Goal: Contribute content: Add original content to the website for others to see

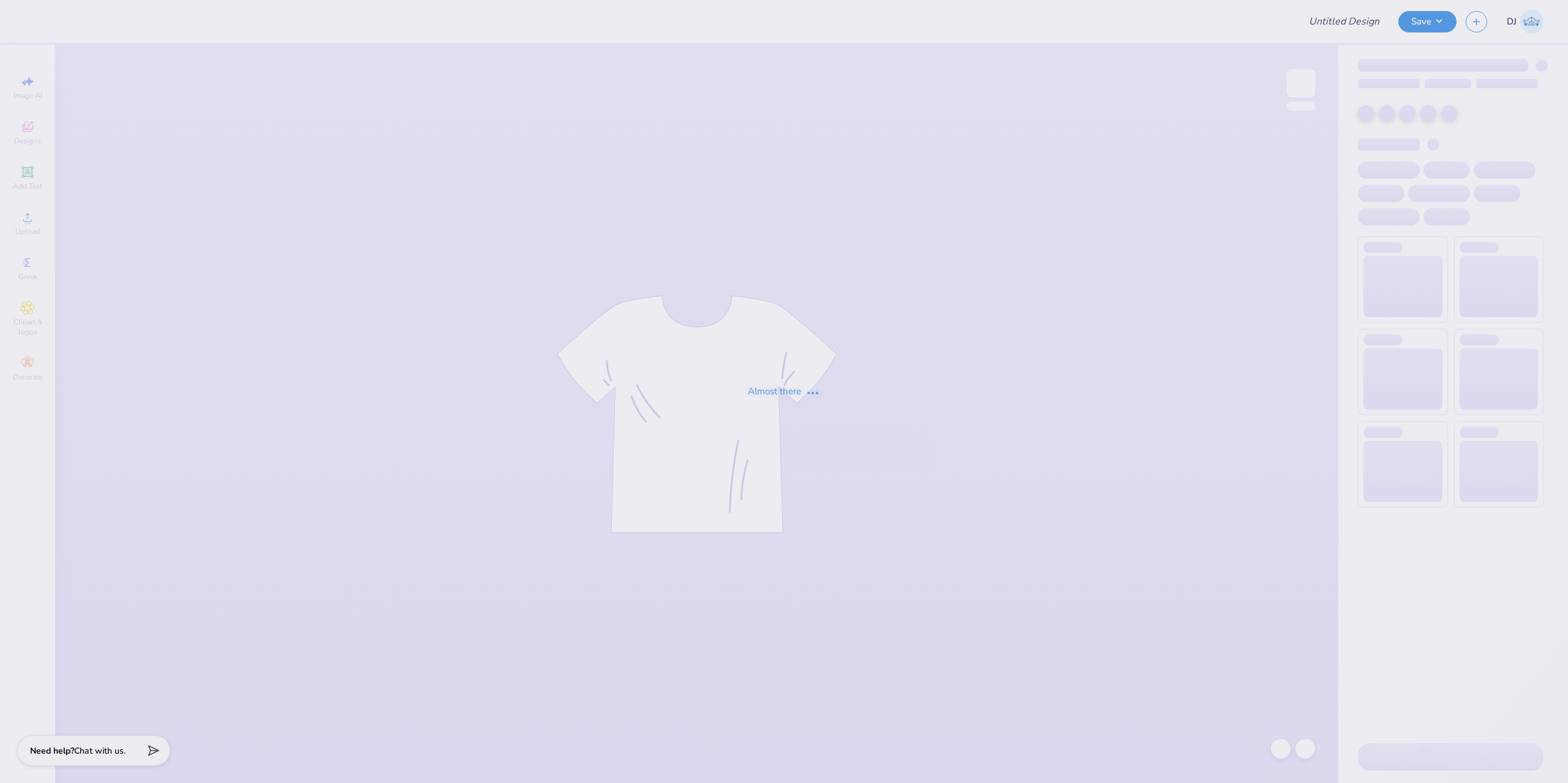
type input "SAS design 1"
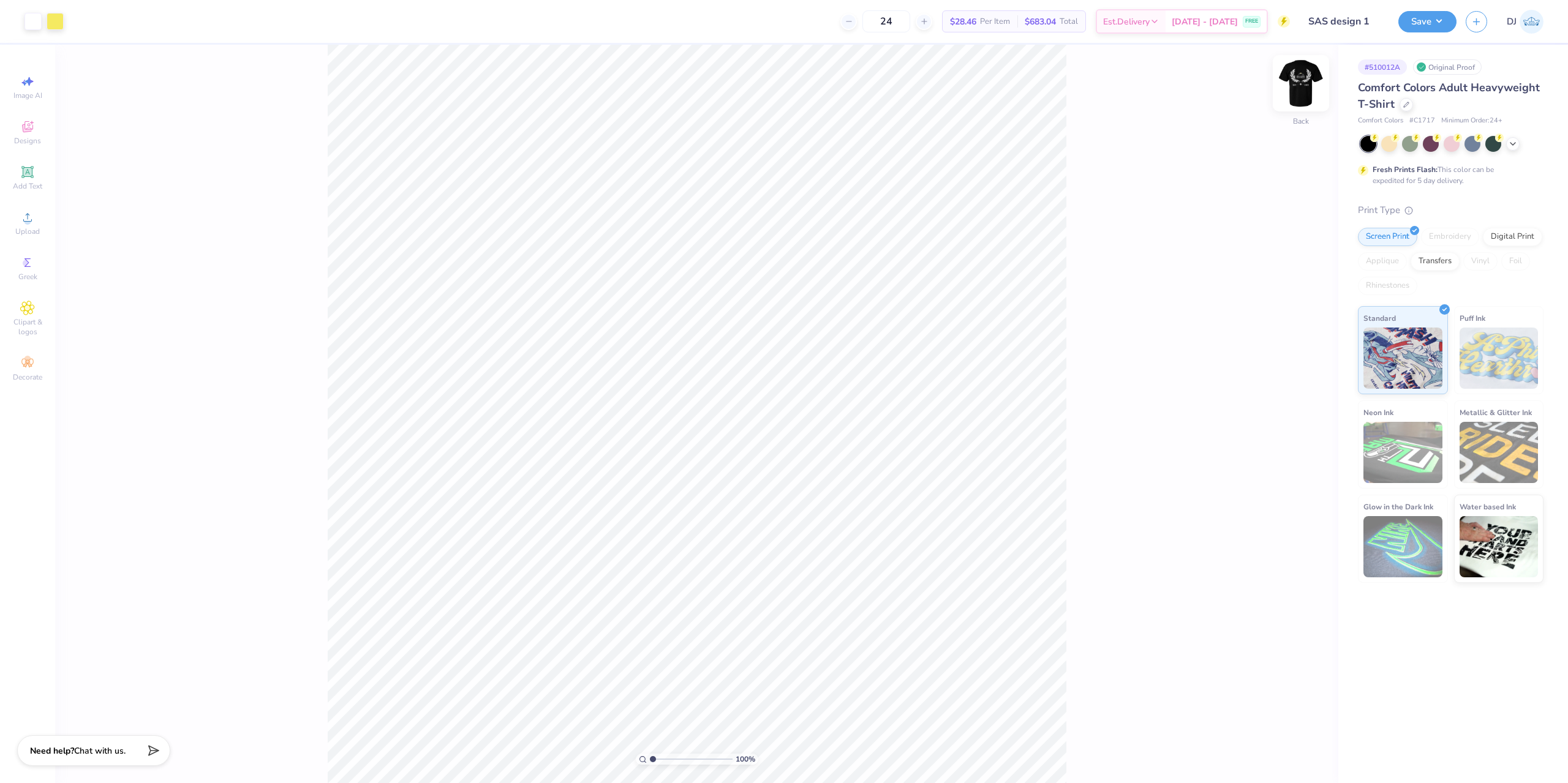
click at [1305, 88] on img at bounding box center [1301, 83] width 49 height 49
drag, startPoint x: 655, startPoint y: 758, endPoint x: 664, endPoint y: 757, distance: 9.1
type input "2.38"
click at [664, 757] on input "range" at bounding box center [691, 759] width 83 height 11
type input "5.61"
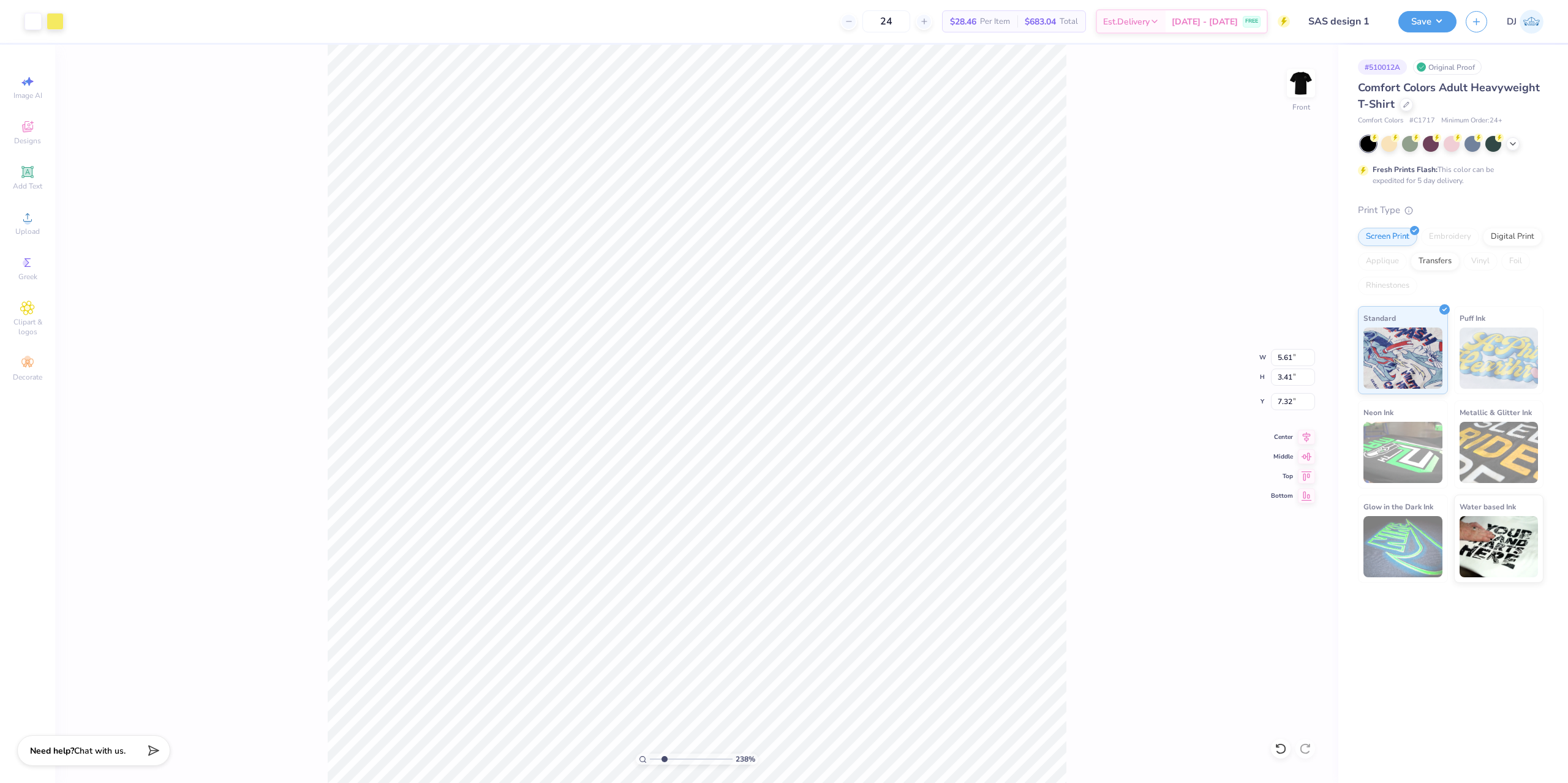
type input "3.41"
type input "7.32"
click at [31, 170] on icon at bounding box center [28, 172] width 9 height 9
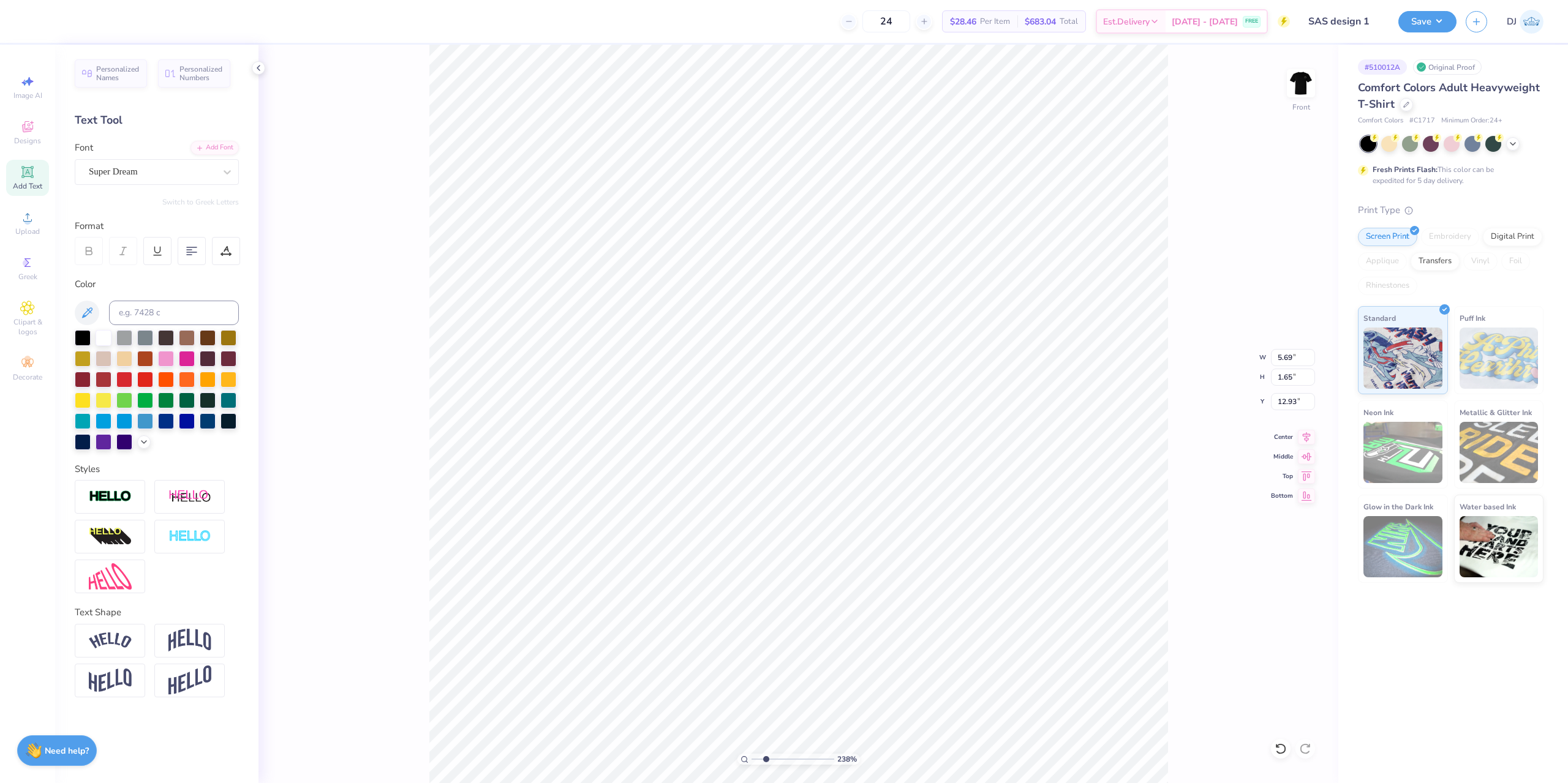
scroll to position [10, 2]
paste textarea "®"
type textarea "®"
click at [159, 173] on div "Super Dream" at bounding box center [152, 171] width 129 height 19
type input "times"
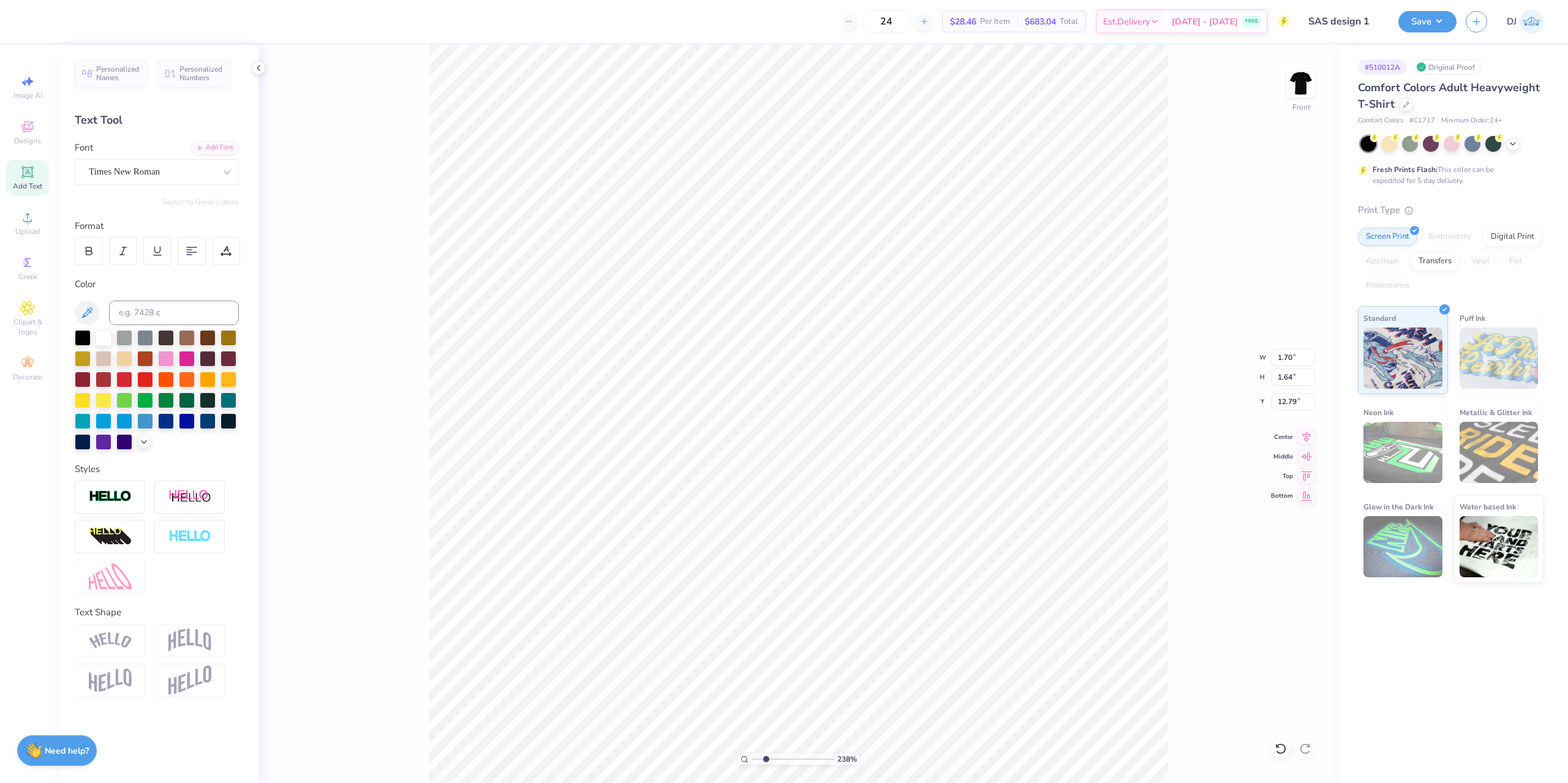
type input "0.33"
type input "0.31"
type input "11.46"
type input "0.06"
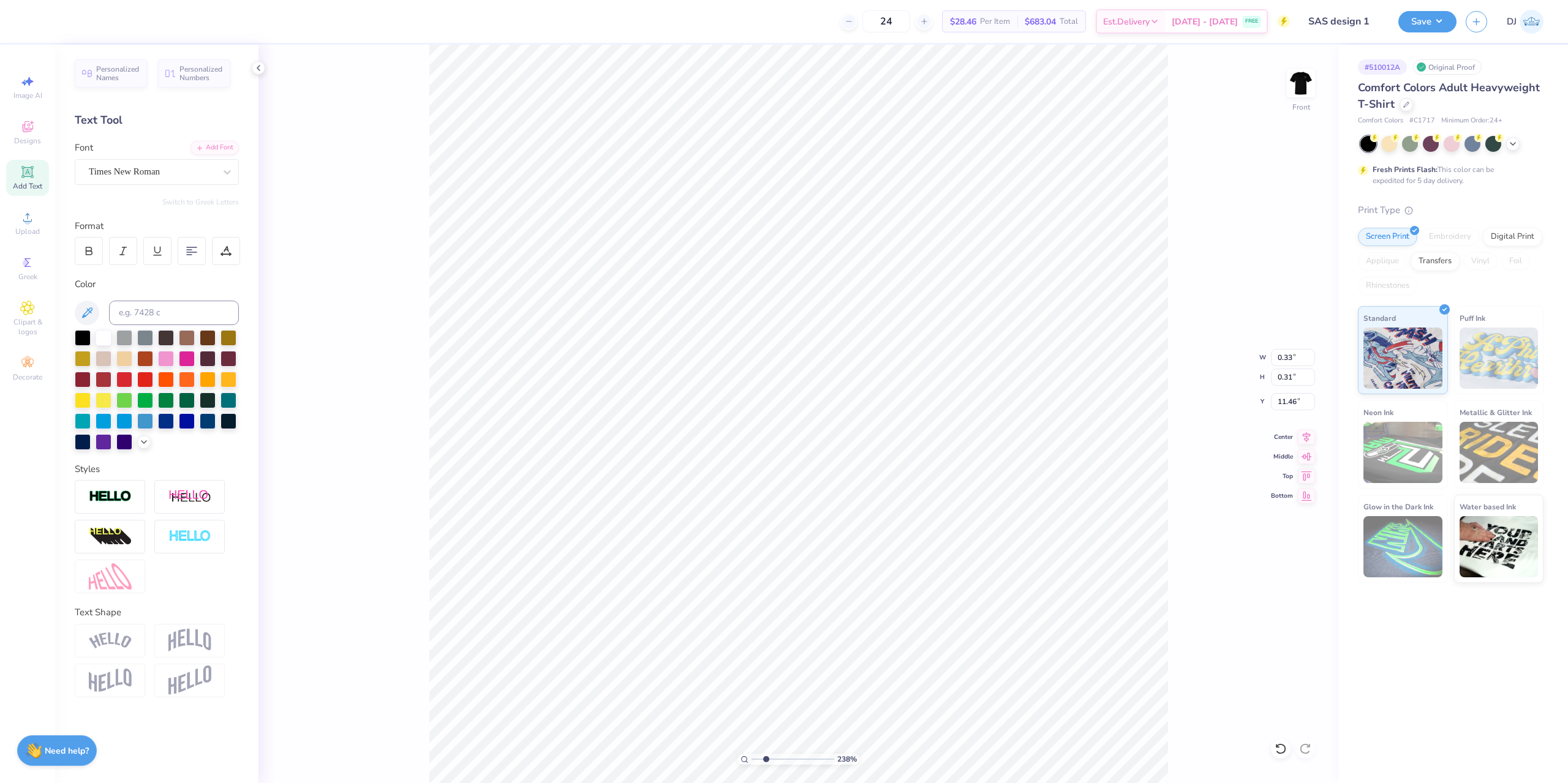
type input "11.43"
type input "13.21"
type input "8.44"
type input "4.83"
drag, startPoint x: 767, startPoint y: 757, endPoint x: 778, endPoint y: 753, distance: 11.7
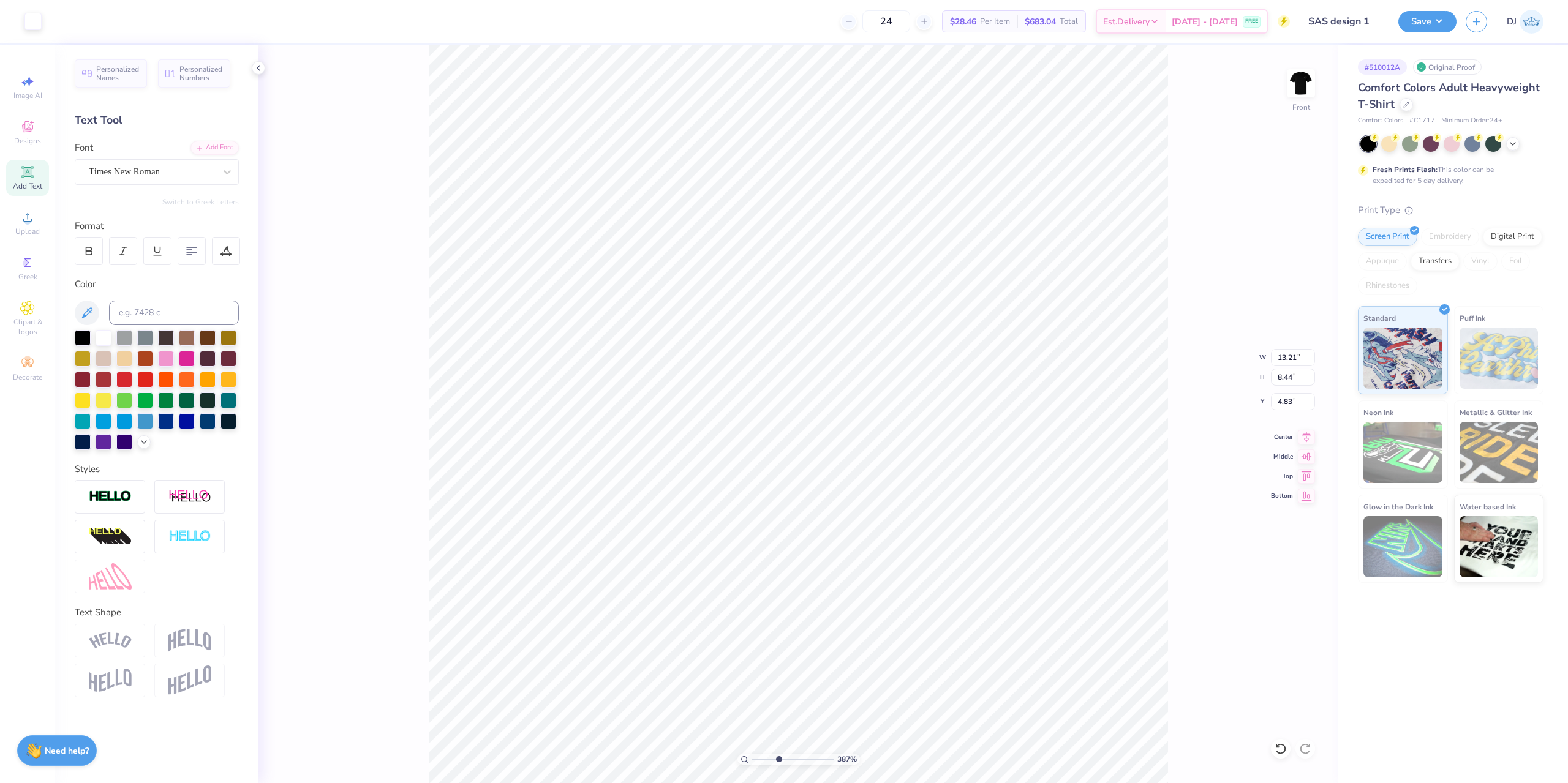
type input "3.94"
click at [778, 754] on input "range" at bounding box center [793, 759] width 83 height 11
type input "0.06"
type input "10.46"
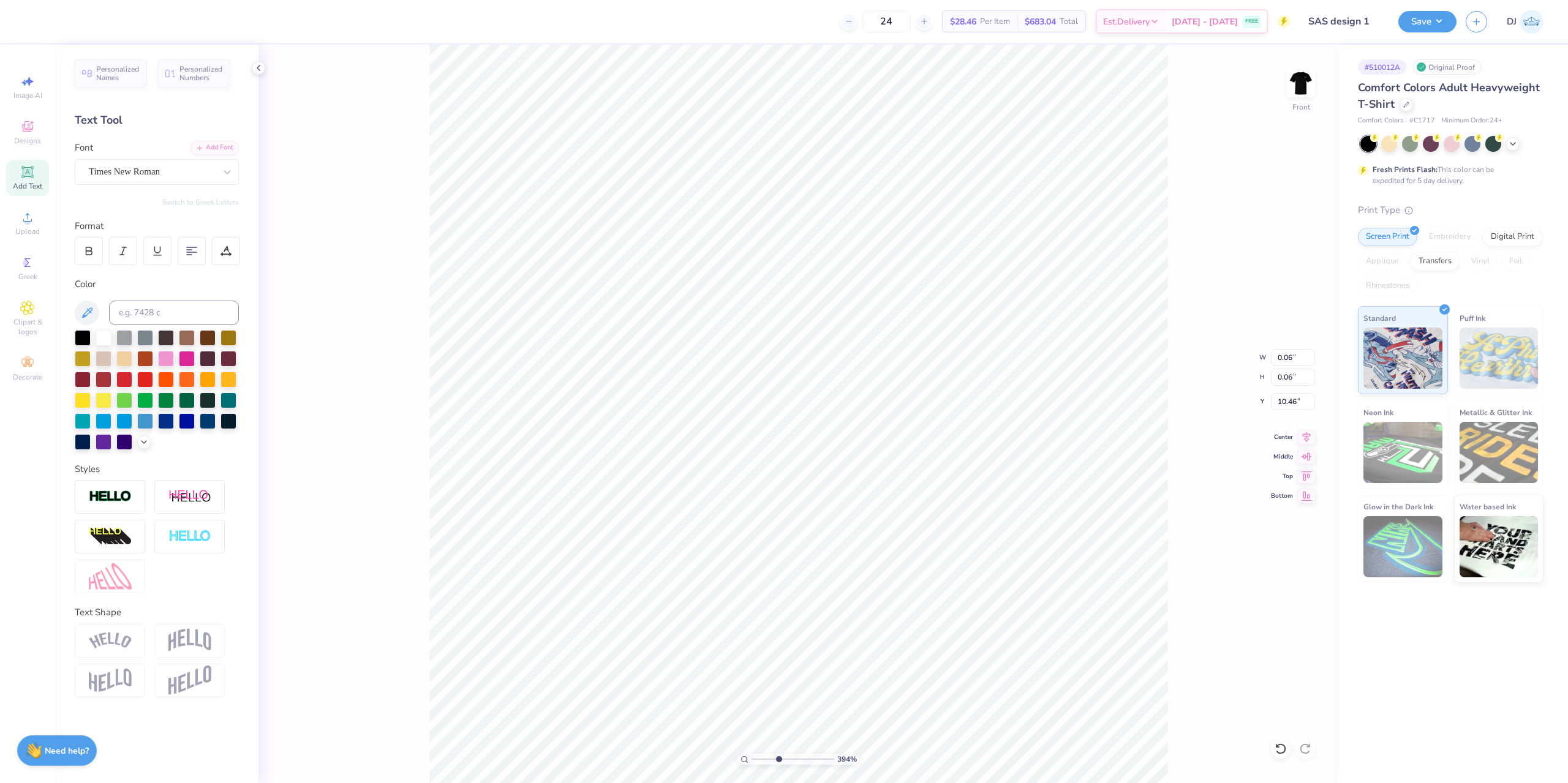
type input "0.08"
type input "13.21"
type input "8.44"
type input "4.83"
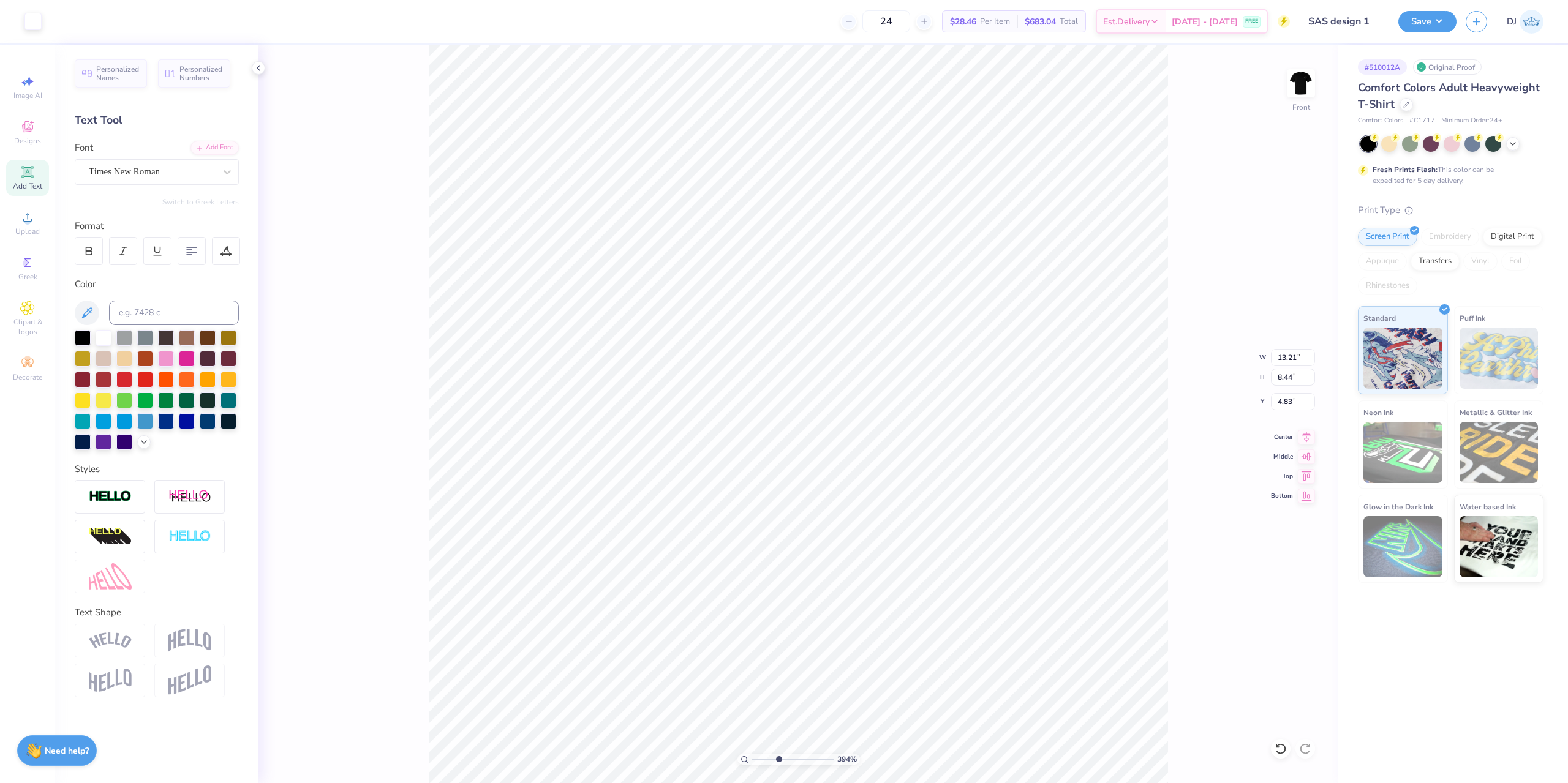
type input "0.08"
type input "10.44"
type input "13.21"
type input "8.44"
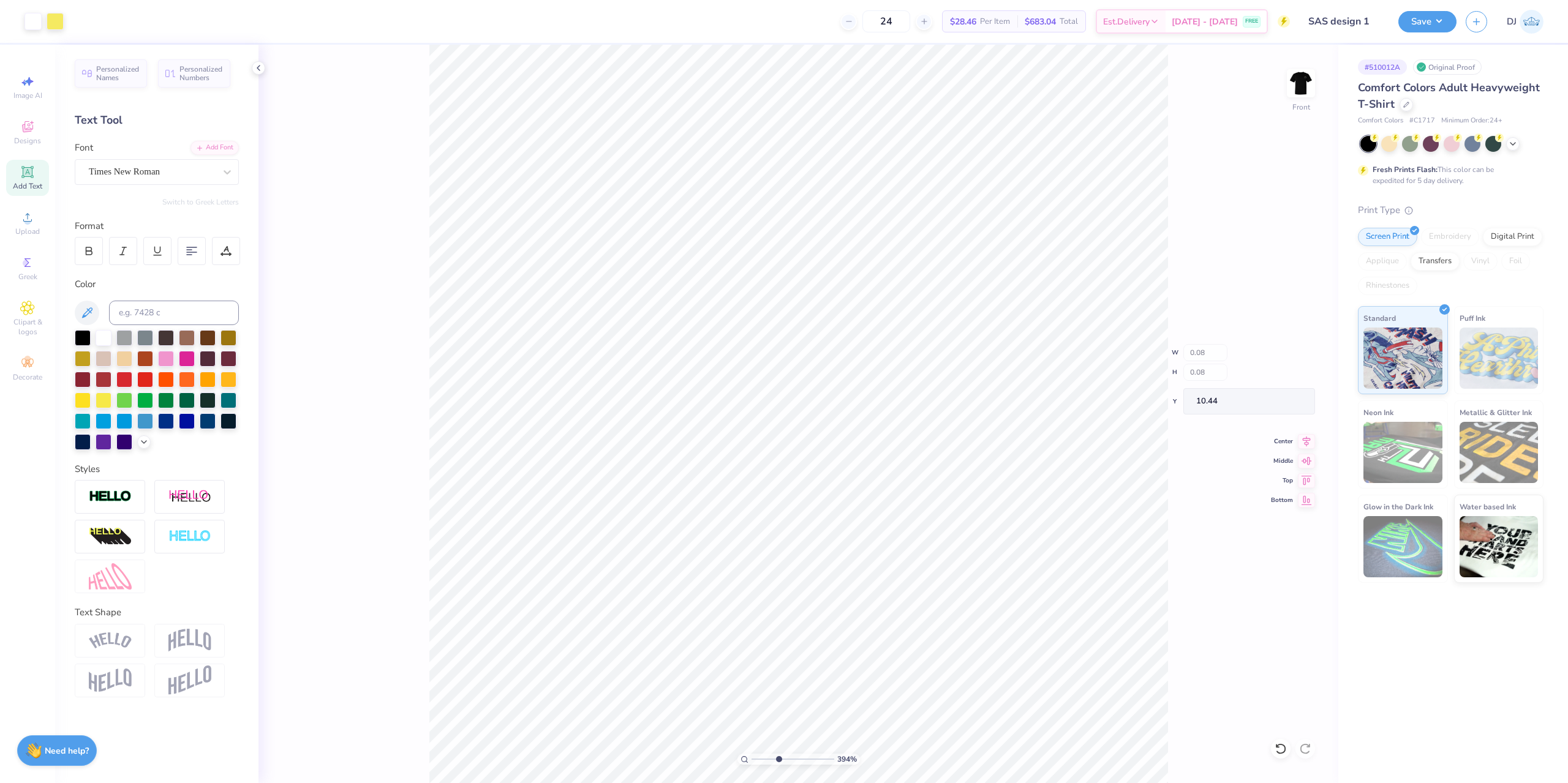
type input "4.83"
type input "0.08"
type input "10.40"
type input "0.07"
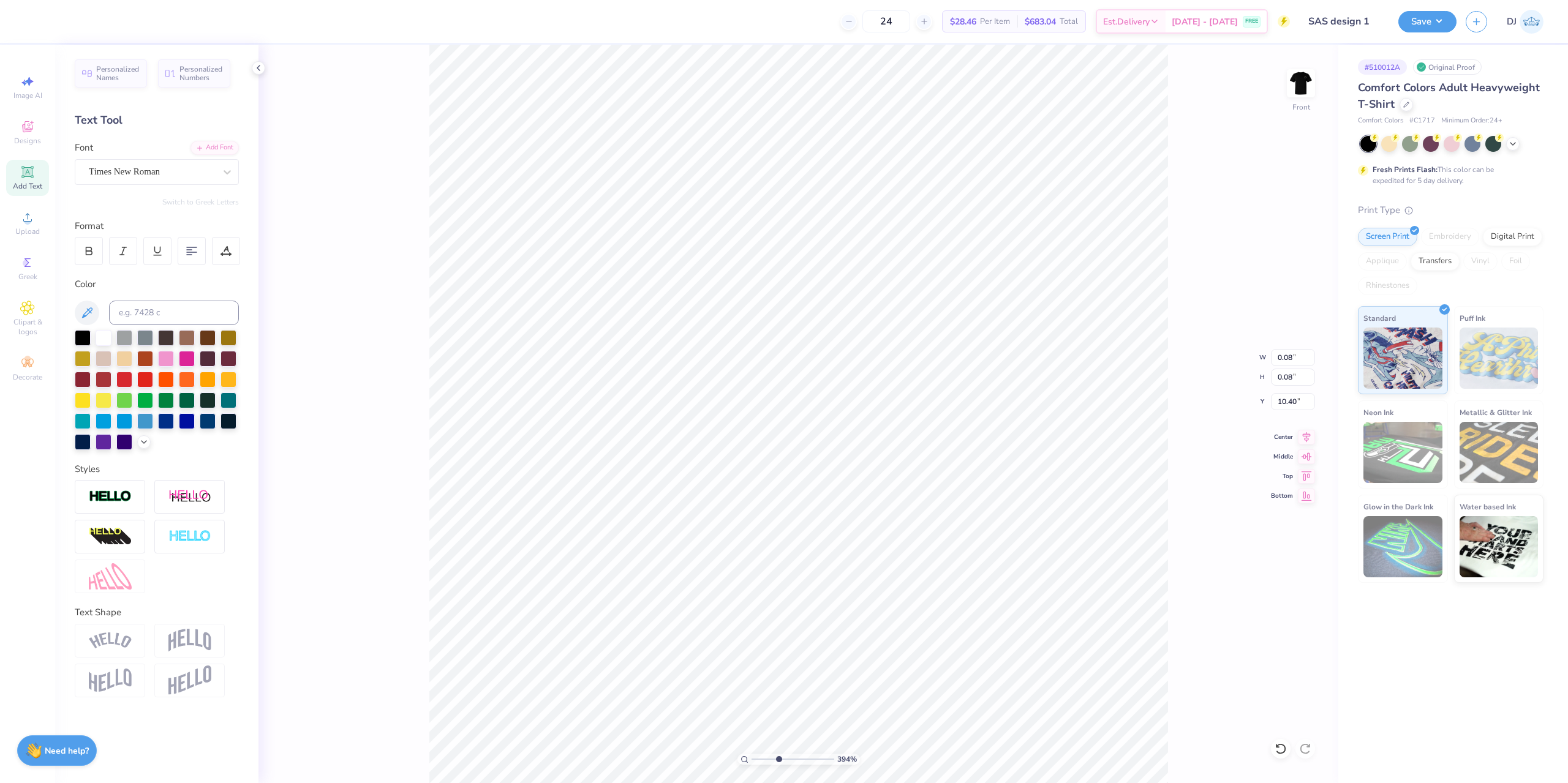
type input "0.07"
type input "13.21"
type input "8.44"
type input "4.83"
type input "0.07"
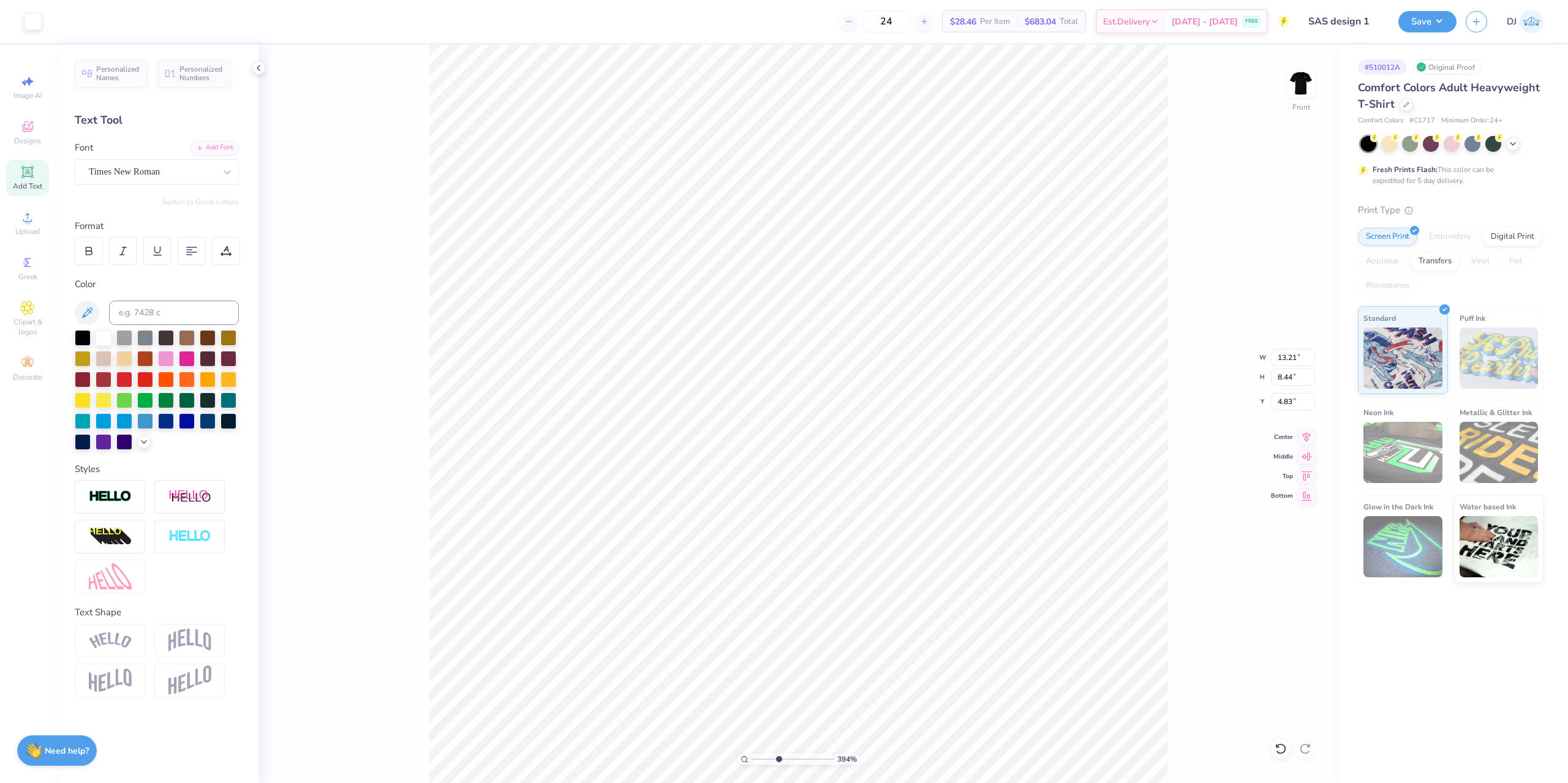
type input "0.07"
type input "10.41"
type input "13.21"
type input "8.44"
type input "4.83"
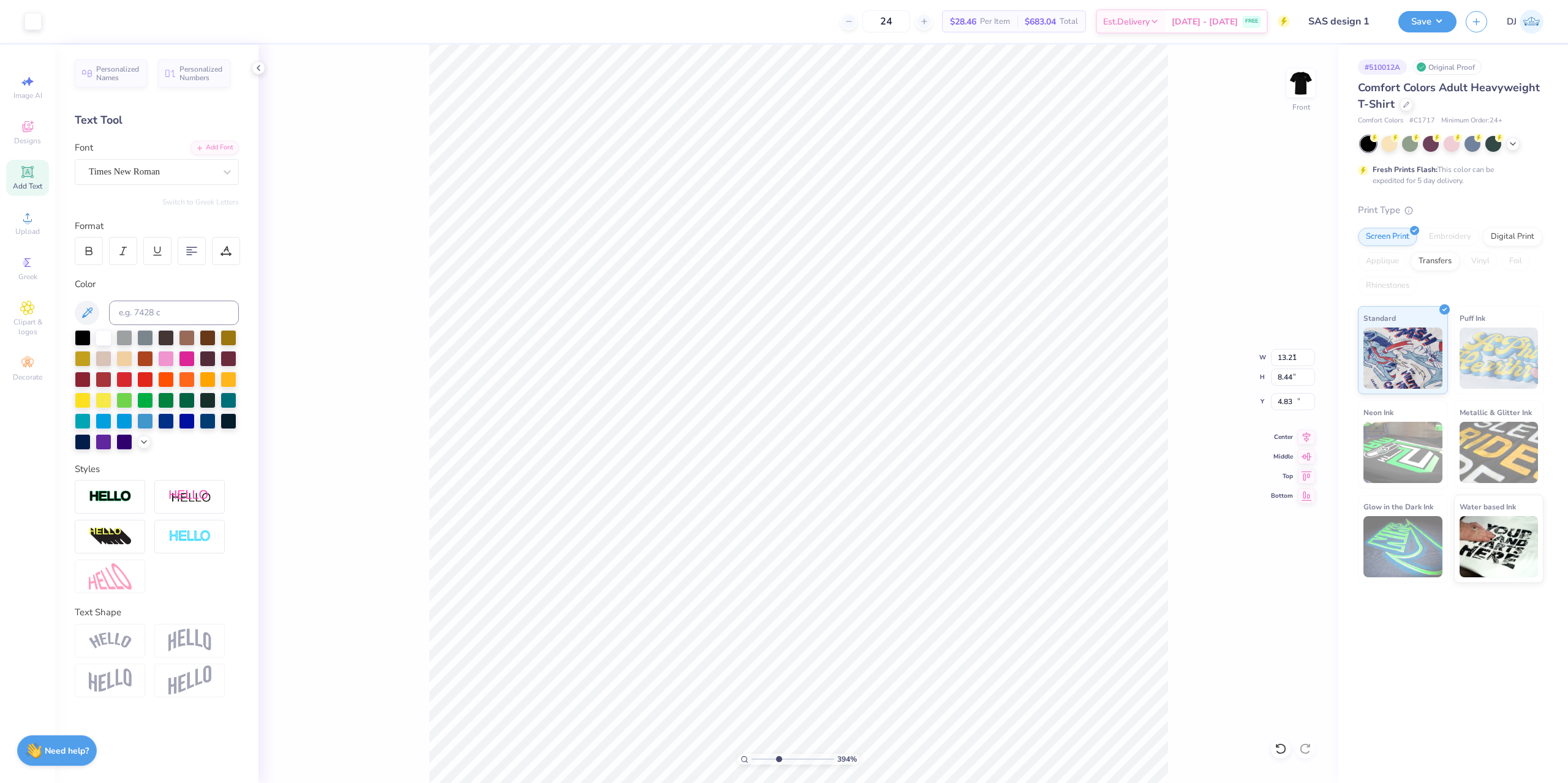
type input "0.07"
type input "10.45"
type input "13.21"
type input "8.44"
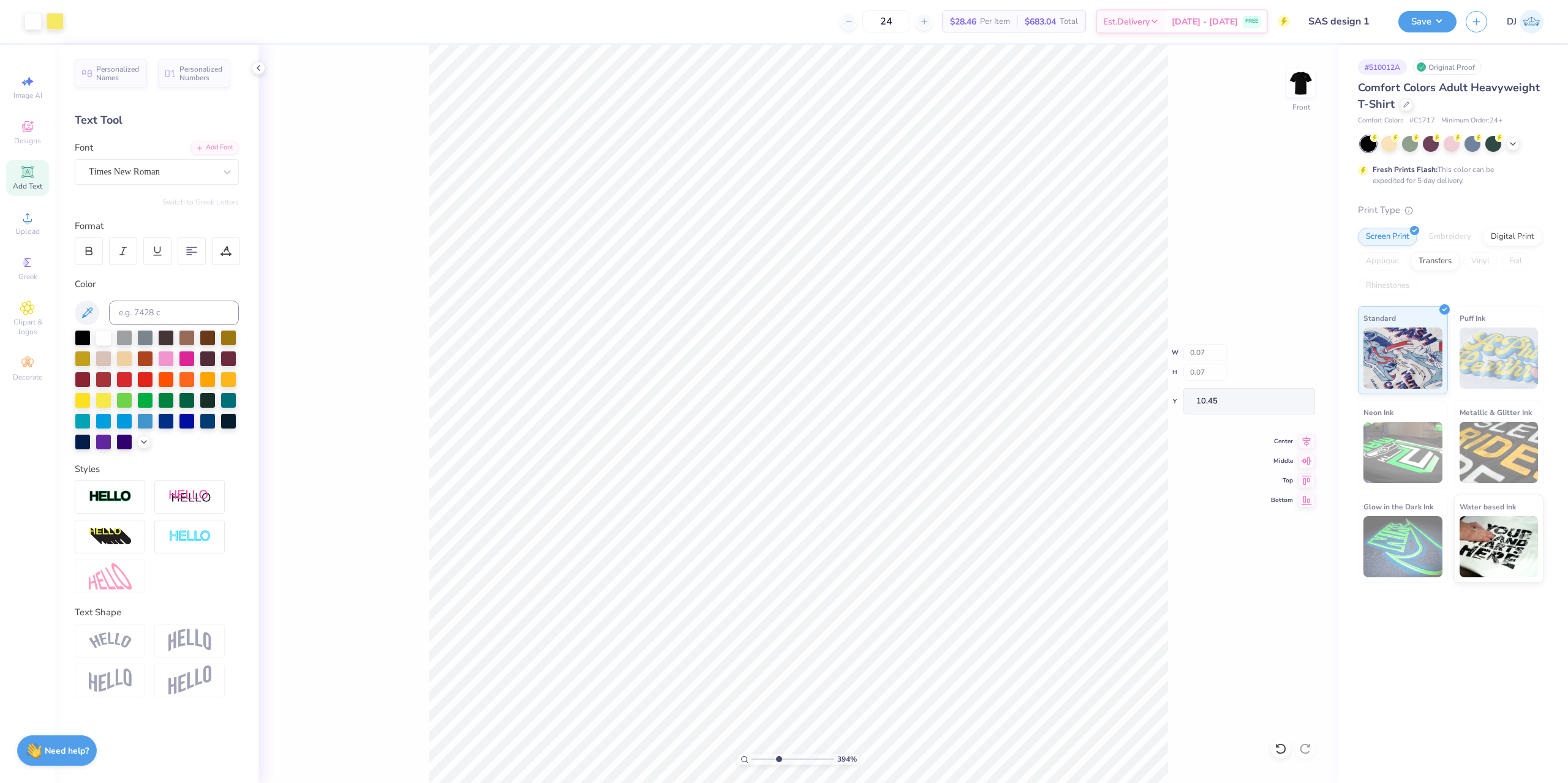
type input "4.83"
click at [1411, 17] on button "Save" at bounding box center [1427, 20] width 58 height 21
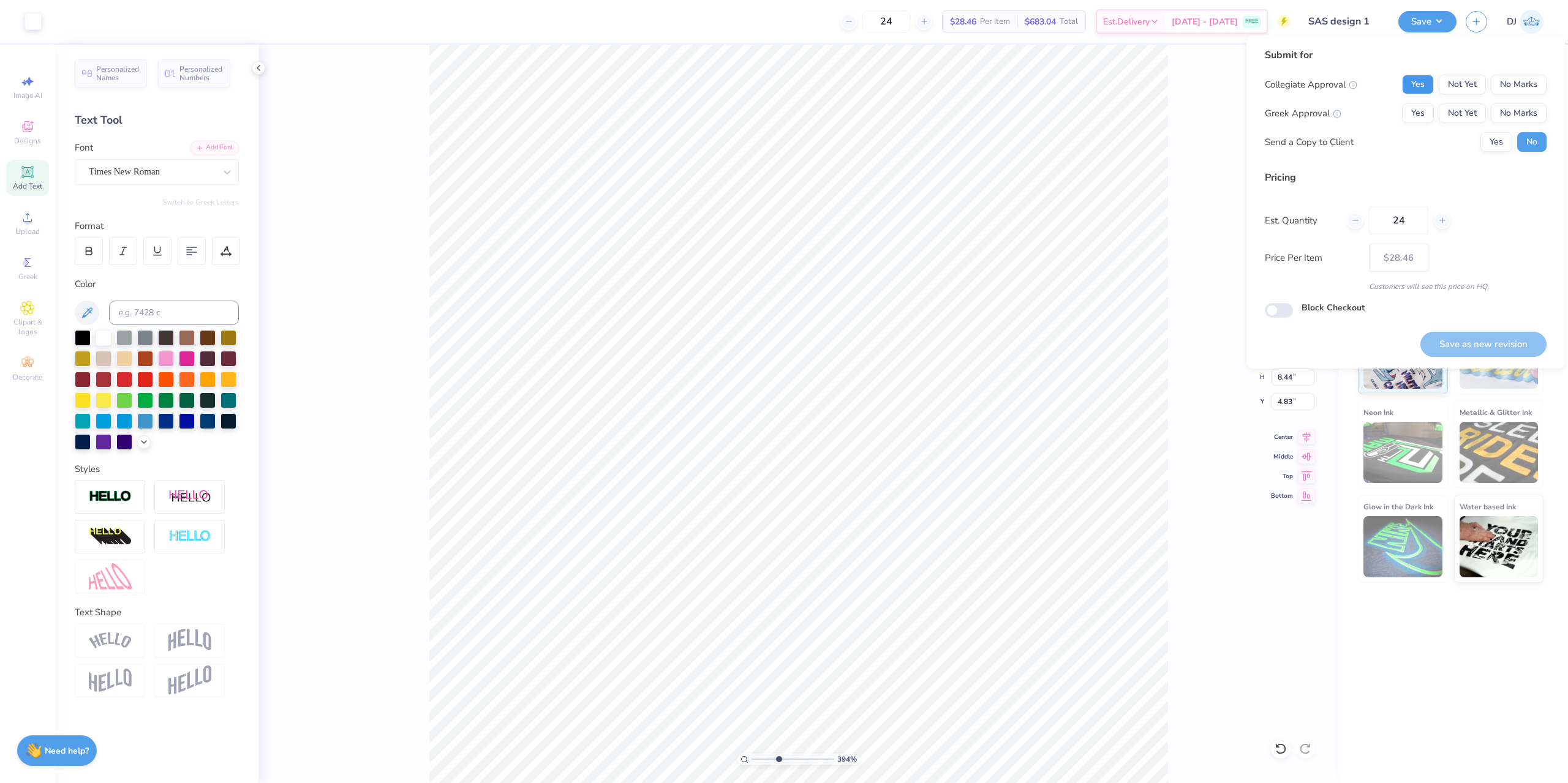
click at [1414, 81] on button "Yes" at bounding box center [1418, 85] width 32 height 20
click at [1515, 115] on button "No Marks" at bounding box center [1518, 113] width 56 height 20
click at [1499, 349] on button "Save as new revision" at bounding box center [1483, 344] width 126 height 25
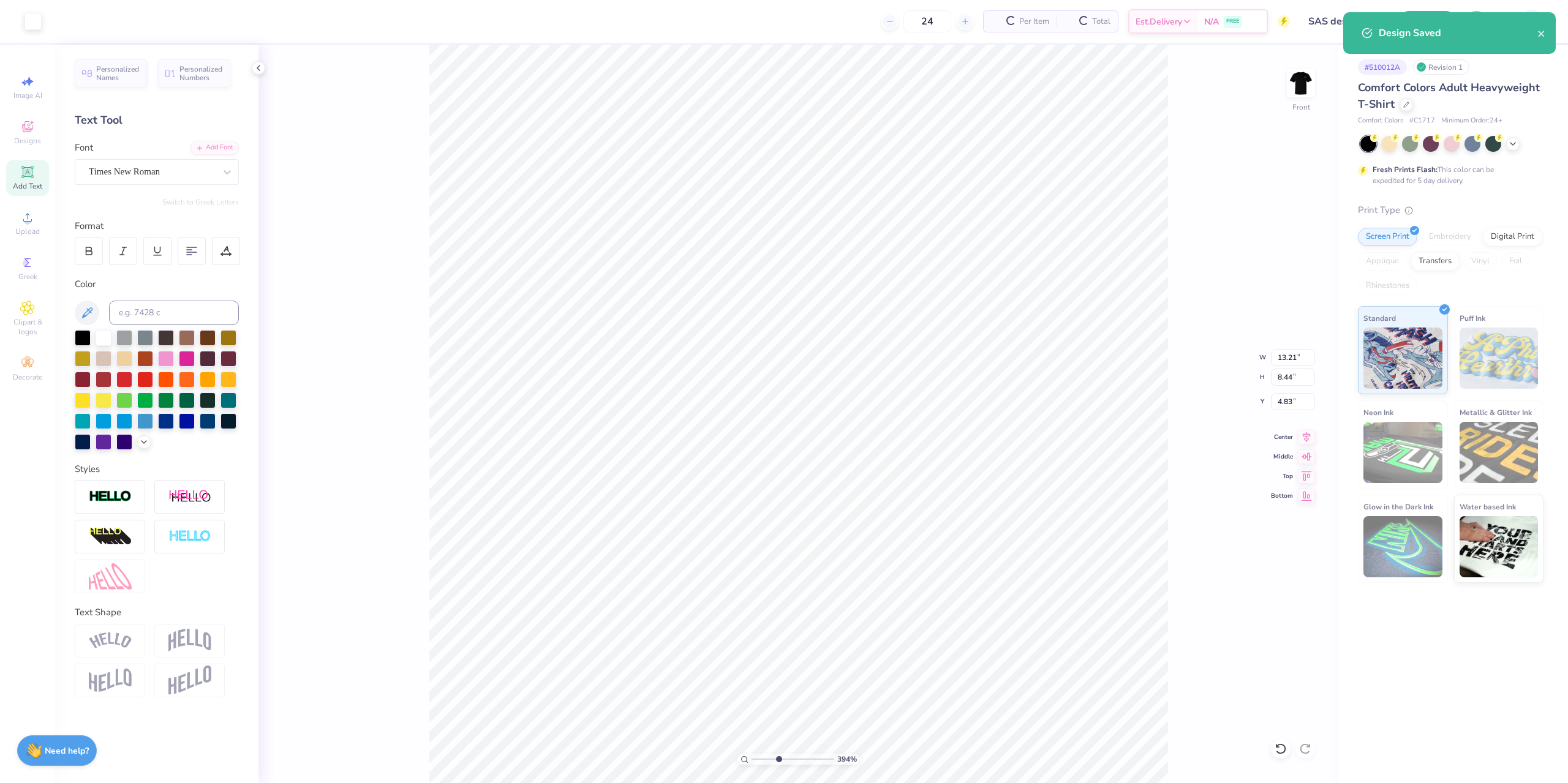
type input "$28.46"
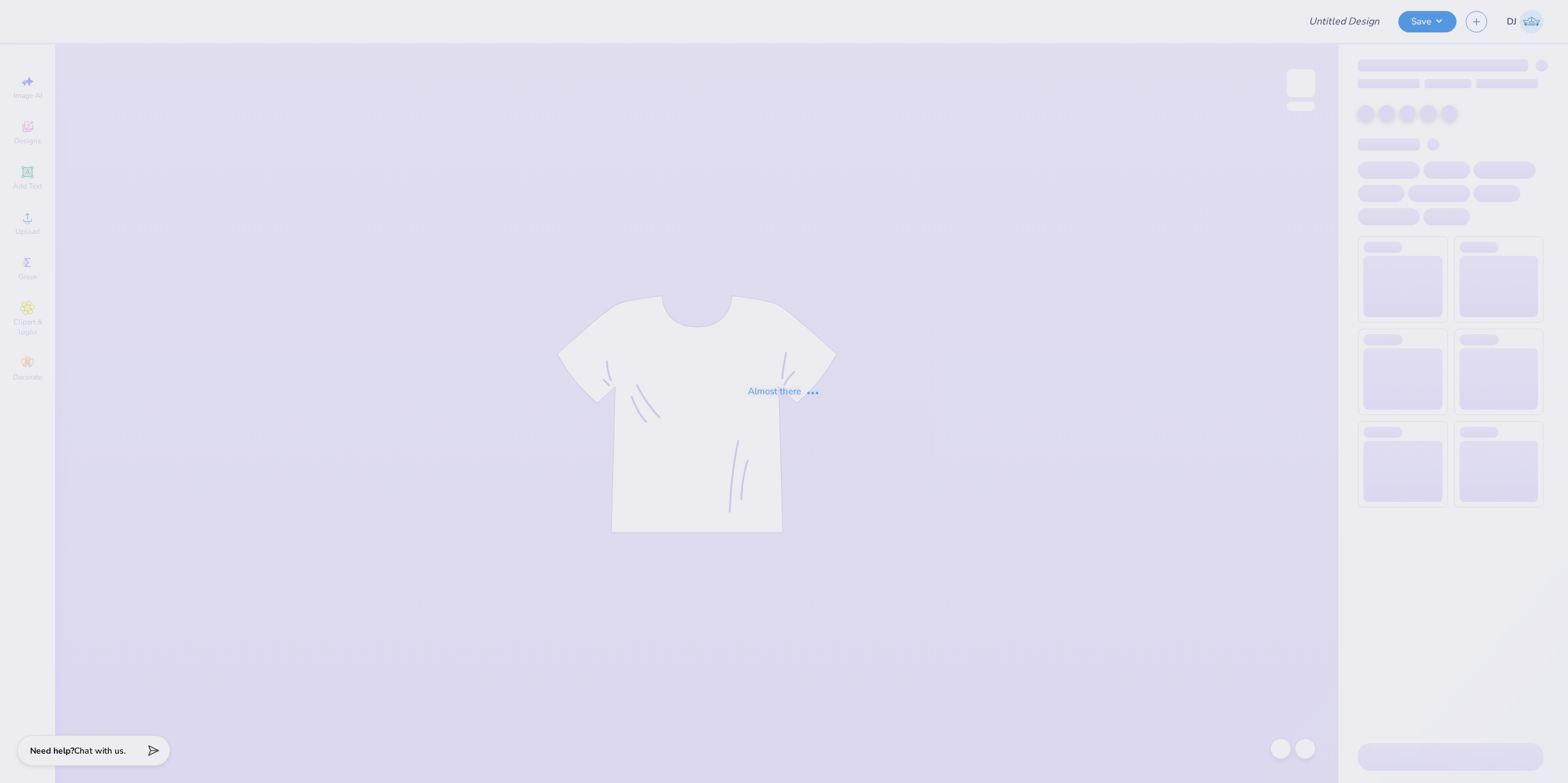
type input "Dems Crew 1"
